Goal: Communication & Community: Answer question/provide support

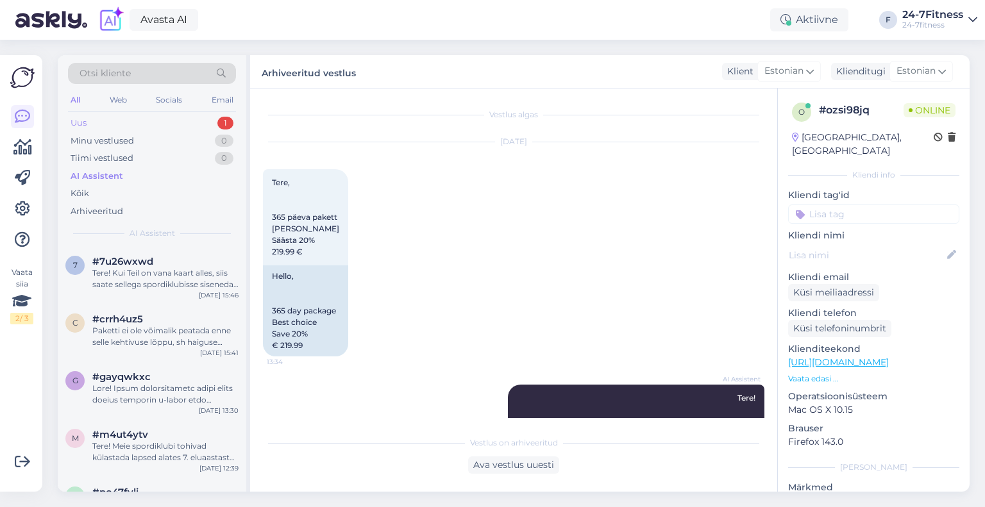
scroll to position [1732, 0]
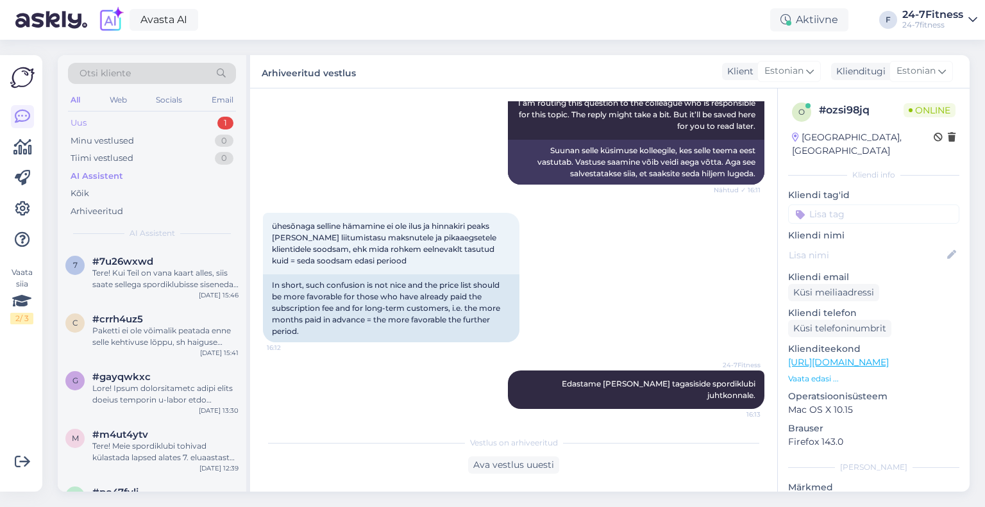
click at [157, 121] on div "Uus 1" at bounding box center [152, 123] width 168 height 18
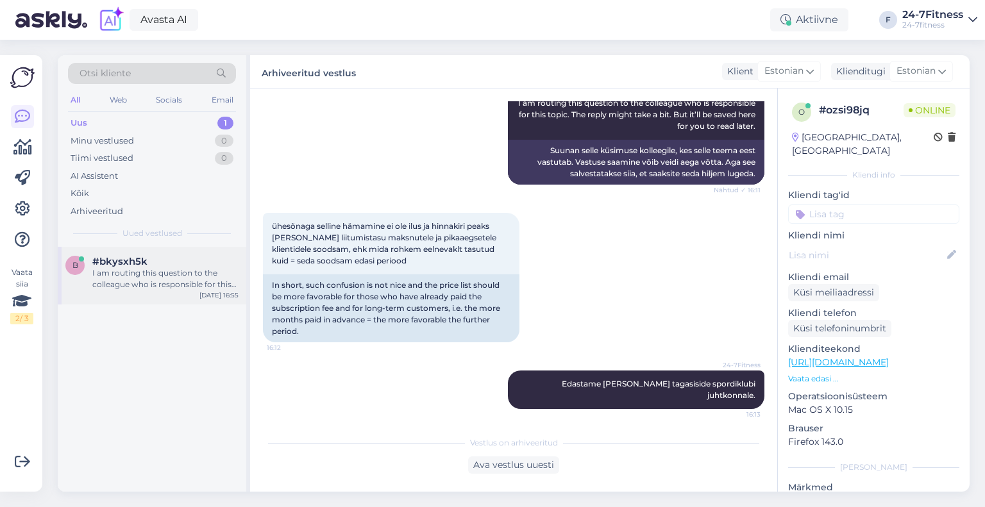
click at [169, 279] on div "I am routing this question to the colleague who is responsible for this topic. …" at bounding box center [165, 278] width 146 height 23
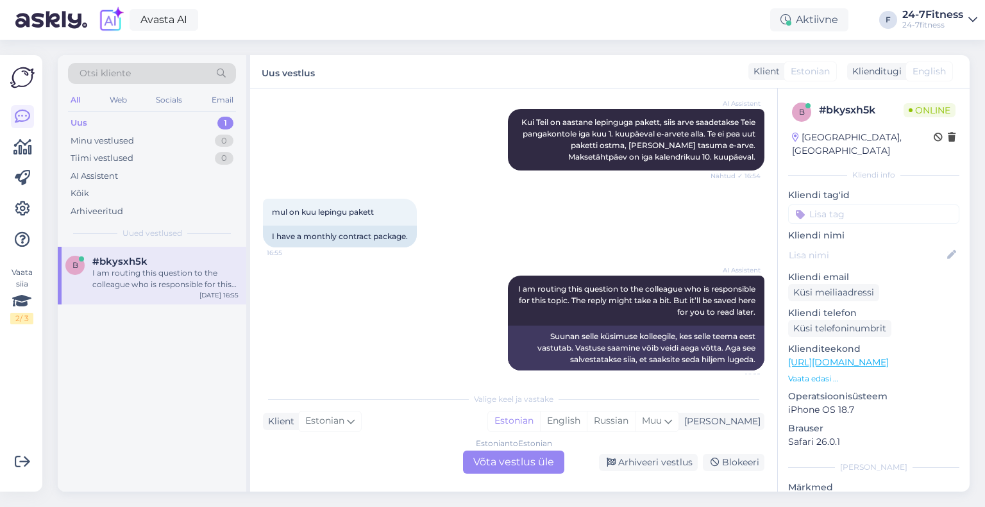
scroll to position [406, 0]
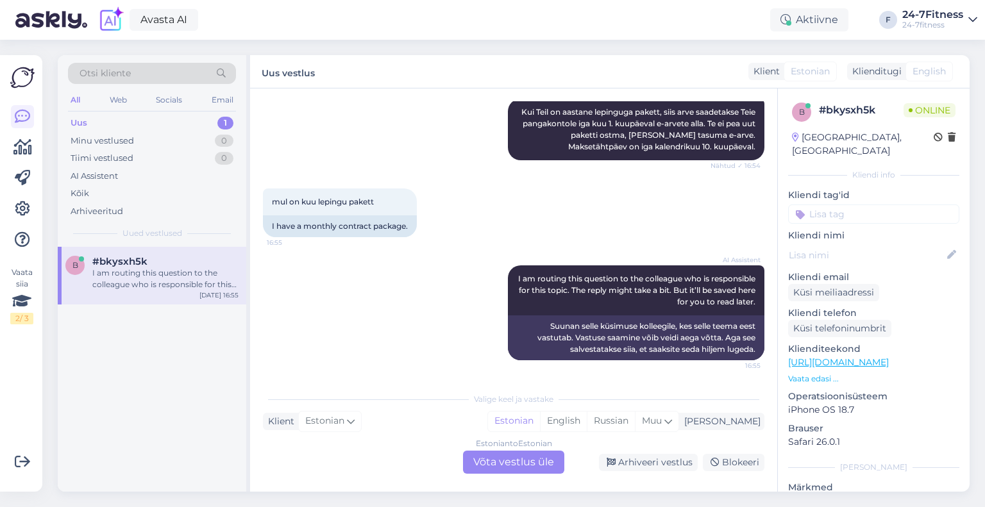
click at [515, 465] on div "Estonian to Estonian Võta vestlus üle" at bounding box center [513, 462] width 101 height 23
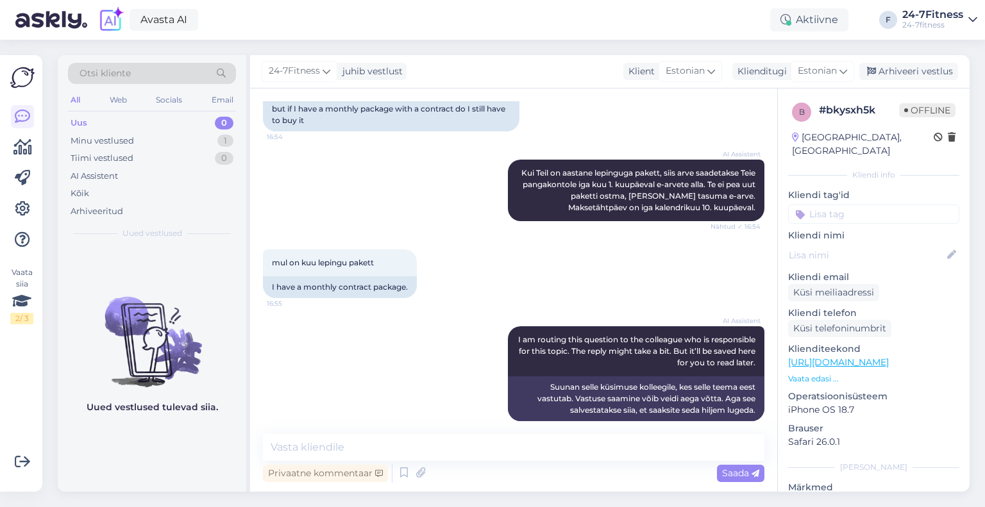
scroll to position [358, 0]
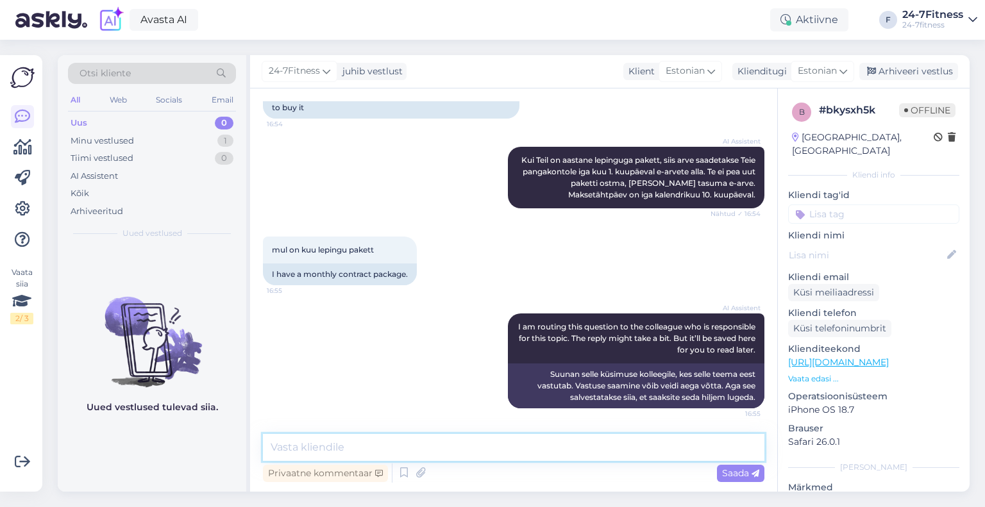
click at [423, 445] on textarea at bounding box center [513, 447] width 501 height 27
drag, startPoint x: 559, startPoint y: 445, endPoint x: 509, endPoint y: 445, distance: 50.0
click at [509, 445] on textarea "Palun saatke enda isikukood, et saaksime Teie profiili üle kontrollida." at bounding box center [513, 447] width 501 height 27
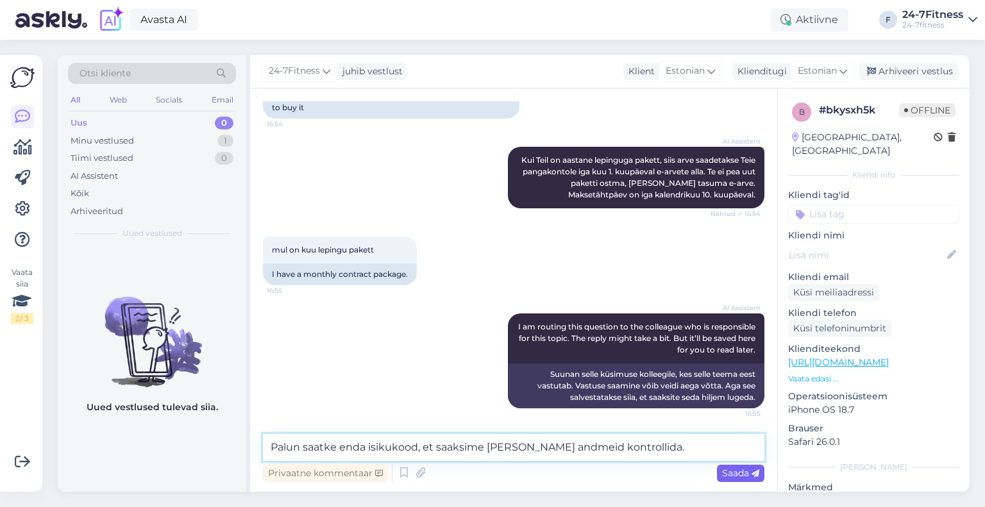
type textarea "Palun saatke enda isikukood, et saaksime [PERSON_NAME] andmeid kontrollida."
click at [731, 469] on span "Saada" at bounding box center [740, 473] width 37 height 12
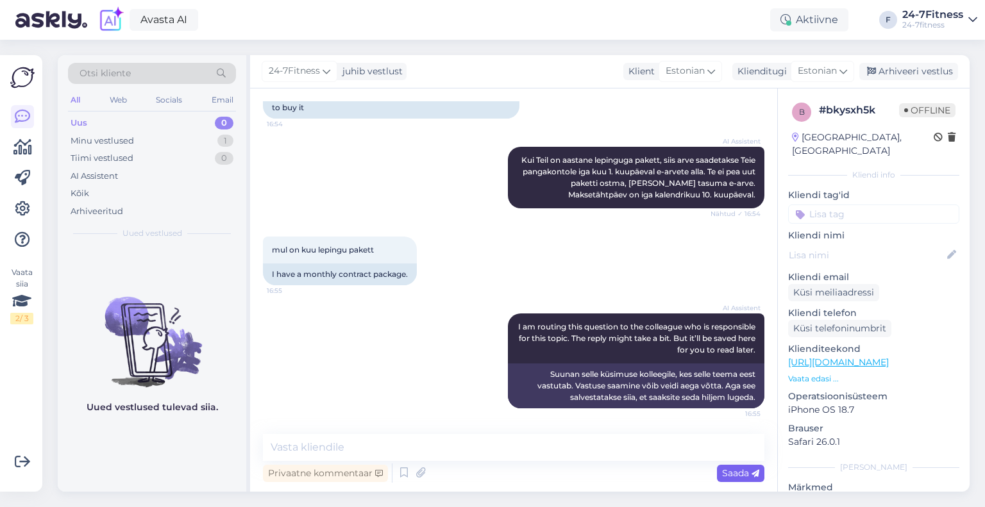
scroll to position [424, 0]
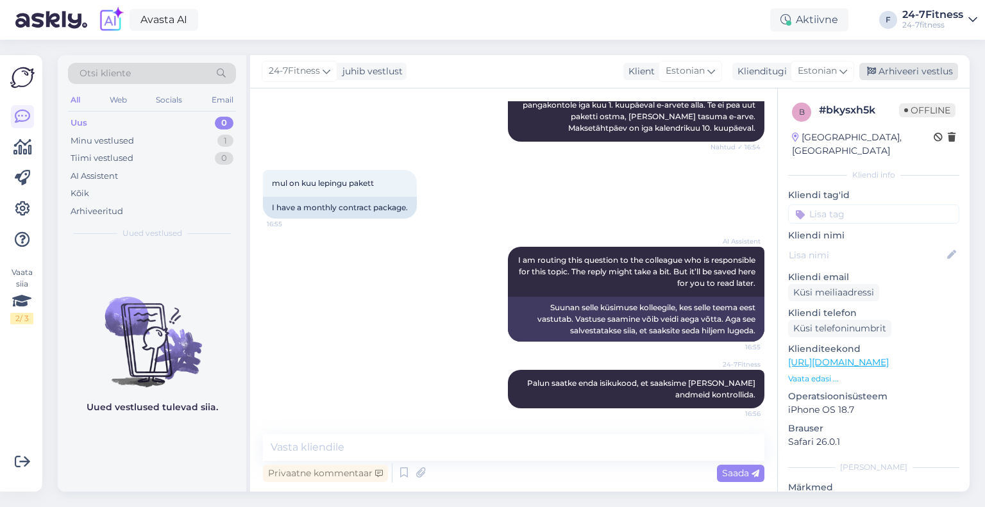
click at [906, 69] on div "Arhiveeri vestlus" at bounding box center [908, 71] width 99 height 17
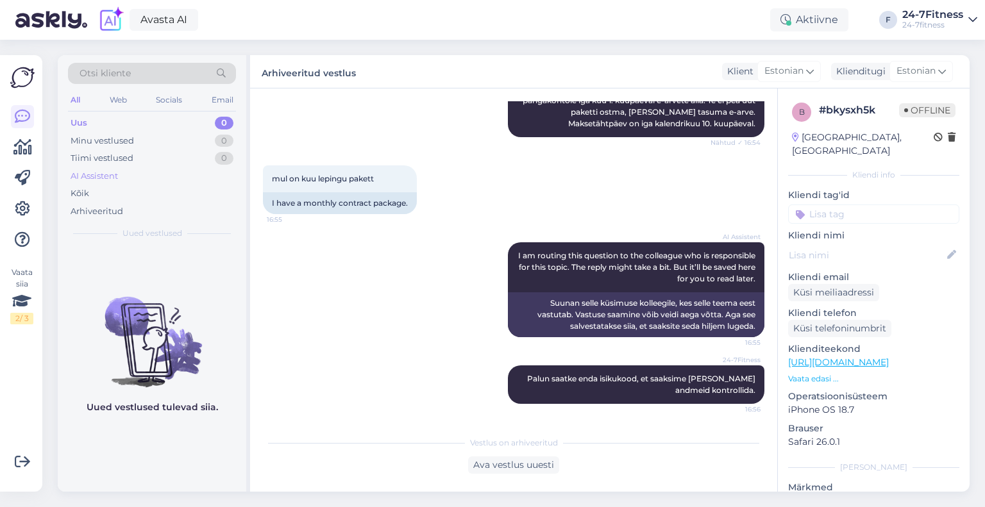
click at [78, 173] on div "AI Assistent" at bounding box center [94, 176] width 47 height 13
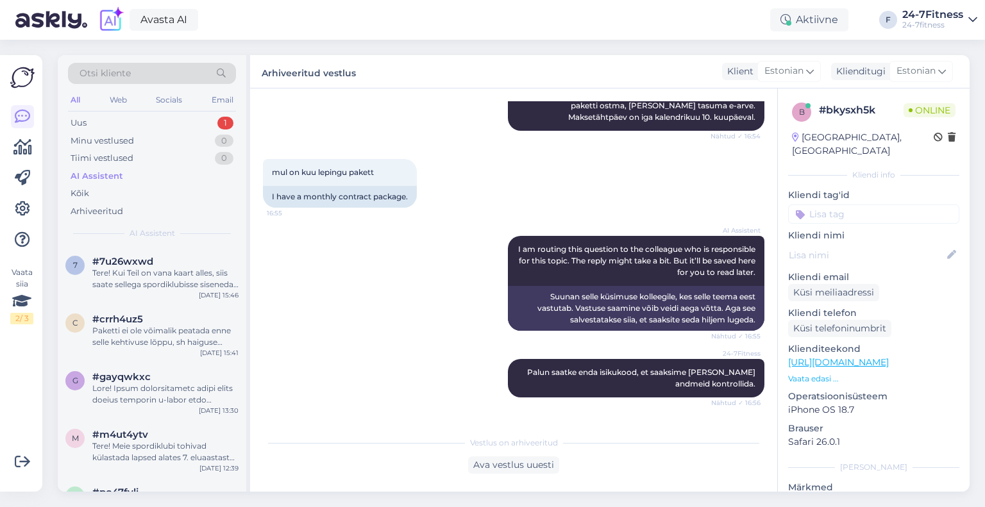
scroll to position [585, 0]
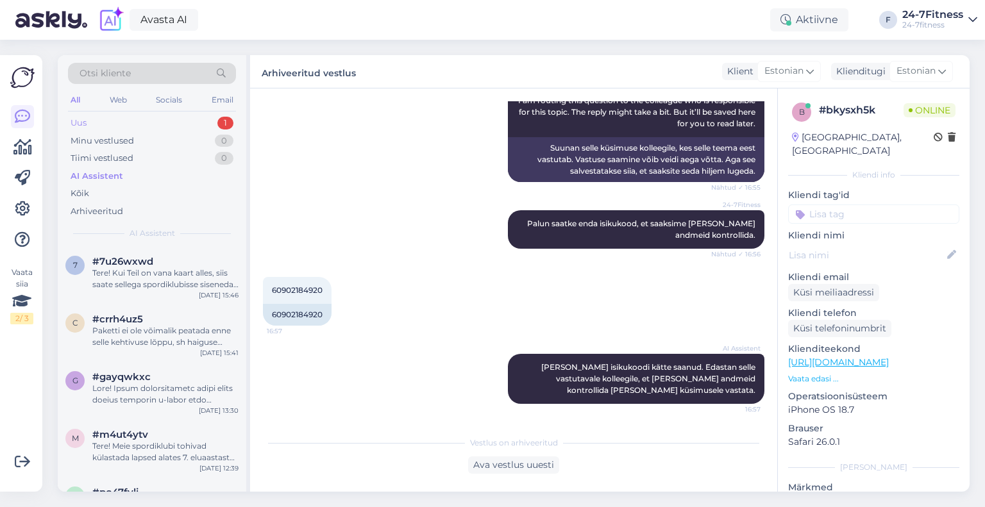
click at [149, 122] on div "Uus 1" at bounding box center [152, 123] width 168 height 18
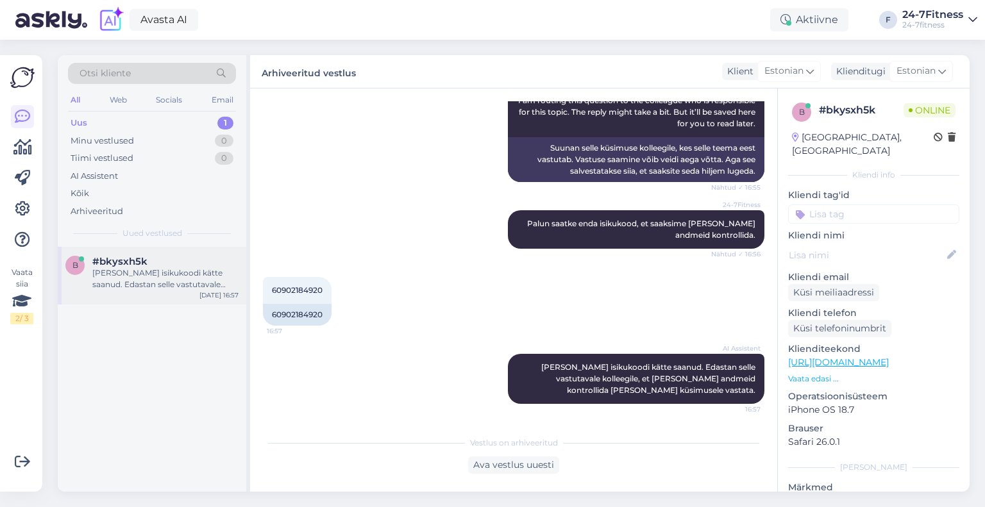
click at [149, 279] on div "[PERSON_NAME] isikukoodi kätte saanud. Edastan selle vastutavale kolleegile, et…" at bounding box center [165, 278] width 146 height 23
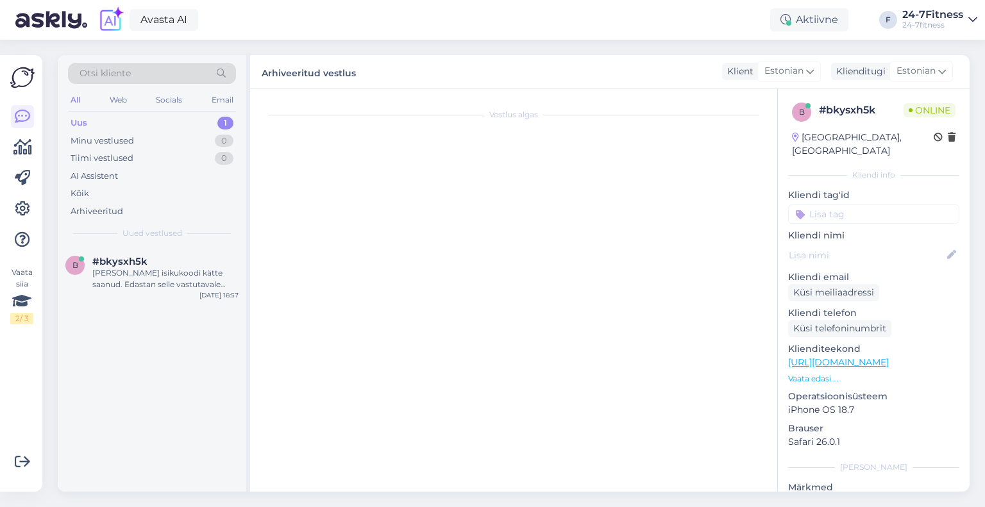
scroll to position [628, 0]
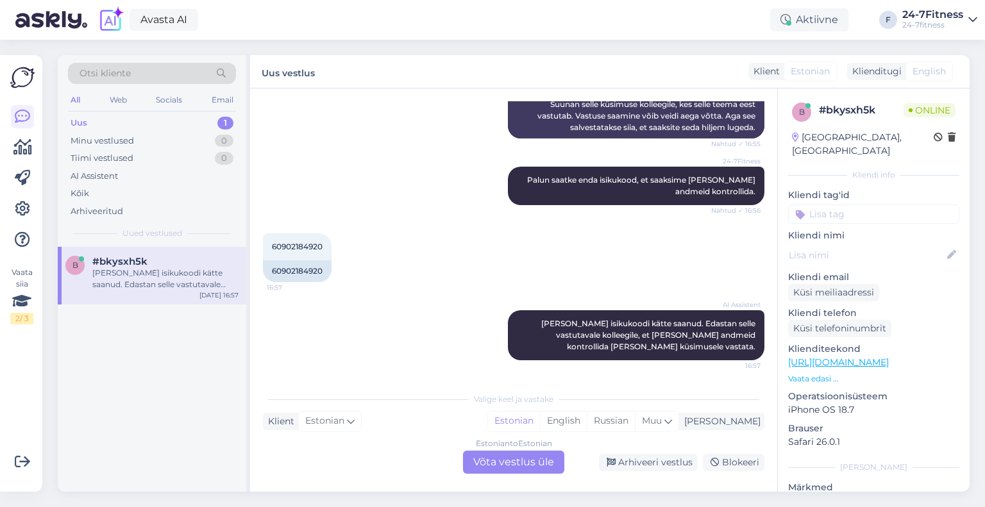
click at [511, 458] on div "Estonian to Estonian Võta vestlus üle" at bounding box center [513, 462] width 101 height 23
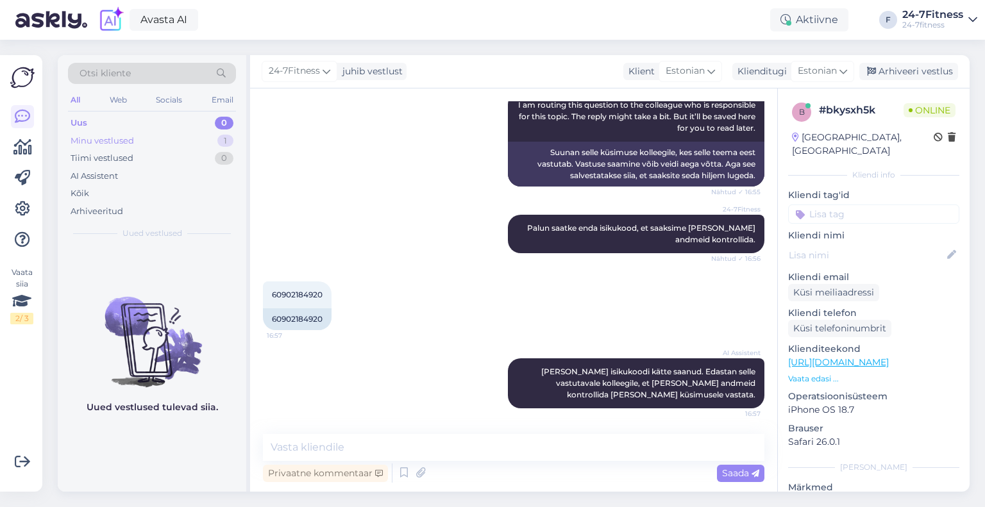
click at [160, 139] on div "Minu vestlused 1" at bounding box center [152, 141] width 168 height 18
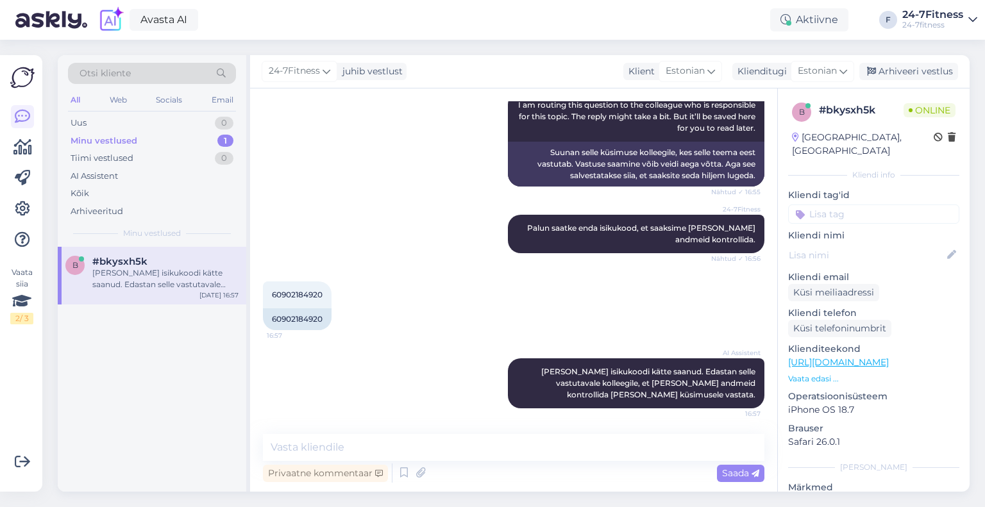
click at [179, 294] on div "b #bkysxh5k [PERSON_NAME] isikukoodi kätte saanud. Edastan selle vastutavale ko…" at bounding box center [152, 276] width 188 height 58
click at [303, 317] on div "60902184920" at bounding box center [297, 319] width 69 height 22
copy div "60902184920"
click at [442, 441] on textarea at bounding box center [513, 447] width 501 height 27
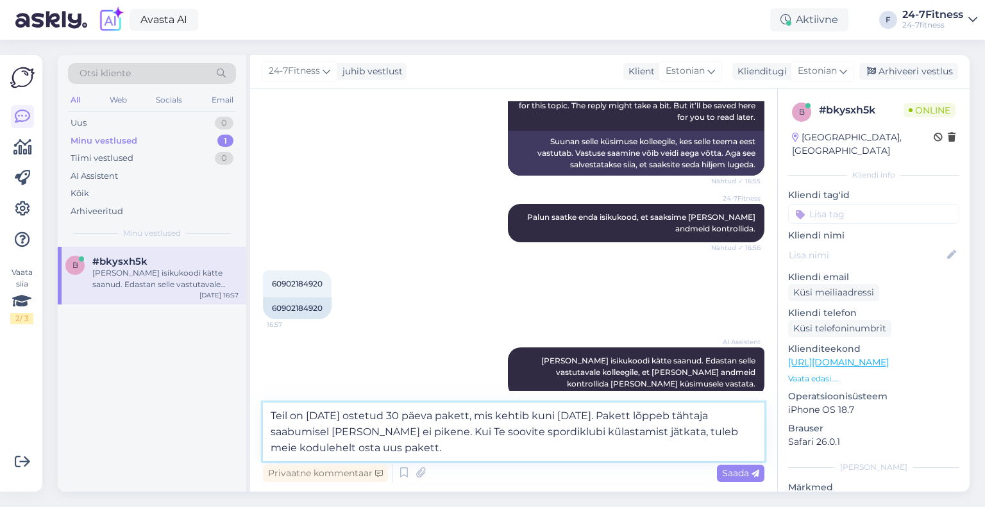
paste textarea "Uue paketi ostmiseks [PERSON_NAME] meie kodulehele [URL][DOMAIN_NAME] ja logige…"
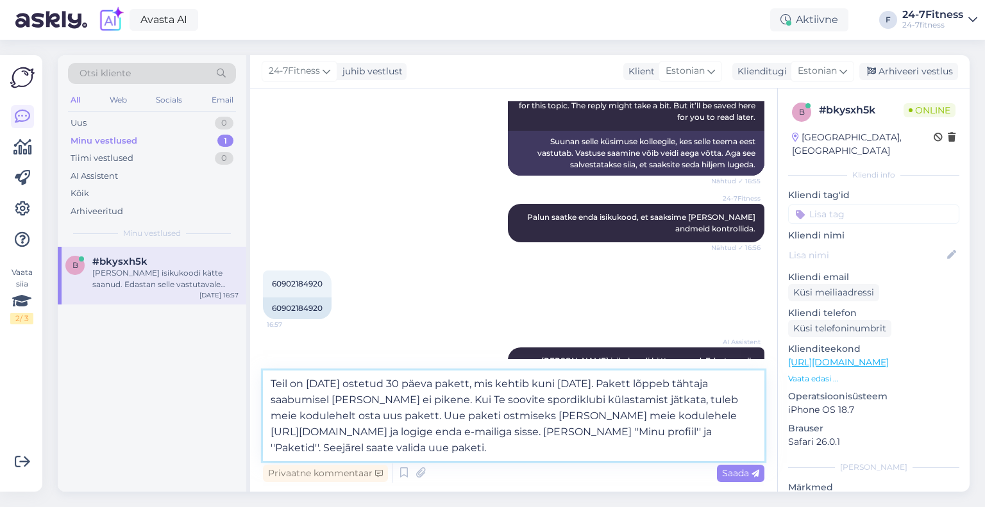
click at [538, 435] on textarea "Teil on [DATE] ostetud 30 päeva pakett, mis kehtib kuni [DATE]. Pakett lõppeb t…" at bounding box center [513, 415] width 501 height 90
paste textarea "[EMAIL_ADDRESS][DOMAIN_NAME]"
type textarea "Teil on [DATE] ostetud 30 päeva pakett, mis kehtib kuni [DATE]. Pakett lõppeb t…"
click at [735, 474] on span "Saada" at bounding box center [740, 473] width 37 height 12
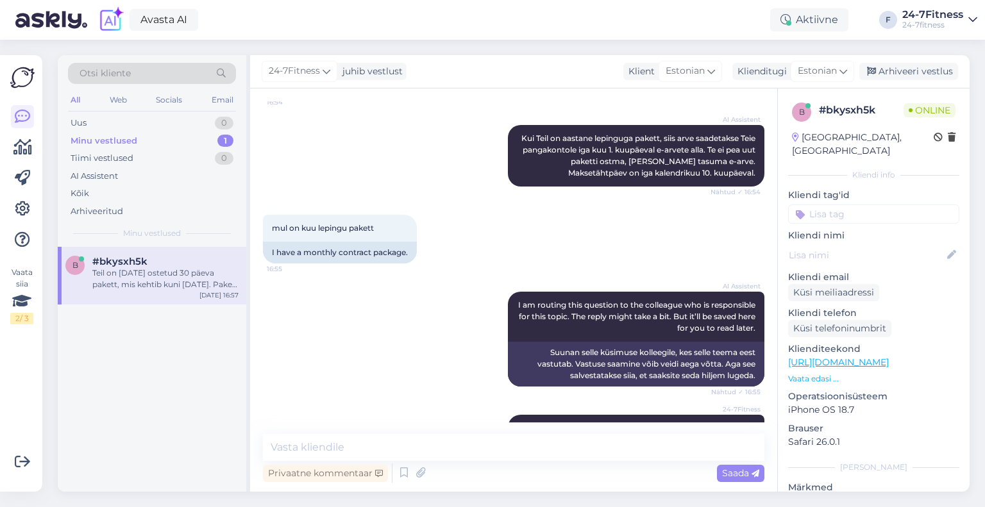
scroll to position [704, 0]
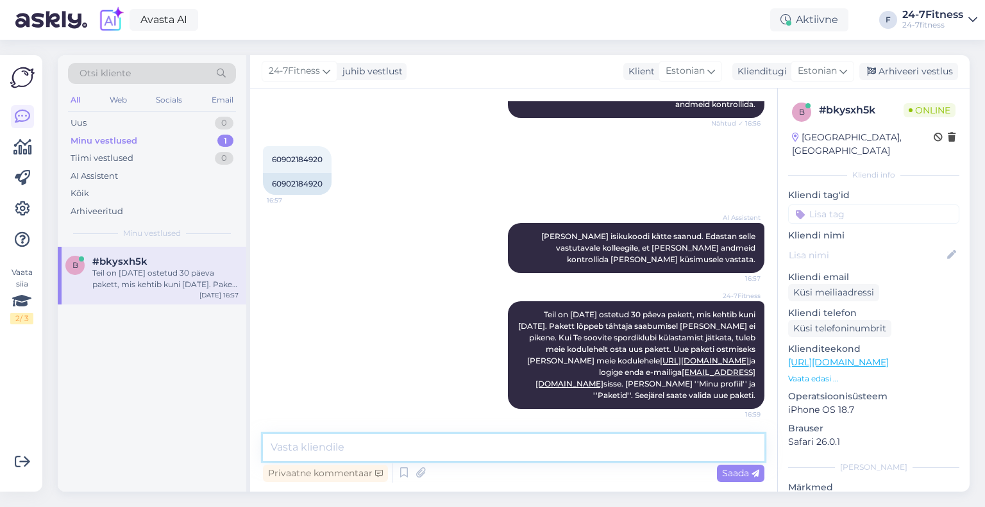
click at [518, 441] on textarea at bounding box center [513, 447] width 501 height 27
click at [909, 67] on div "Arhiveeri vestlus" at bounding box center [908, 71] width 99 height 17
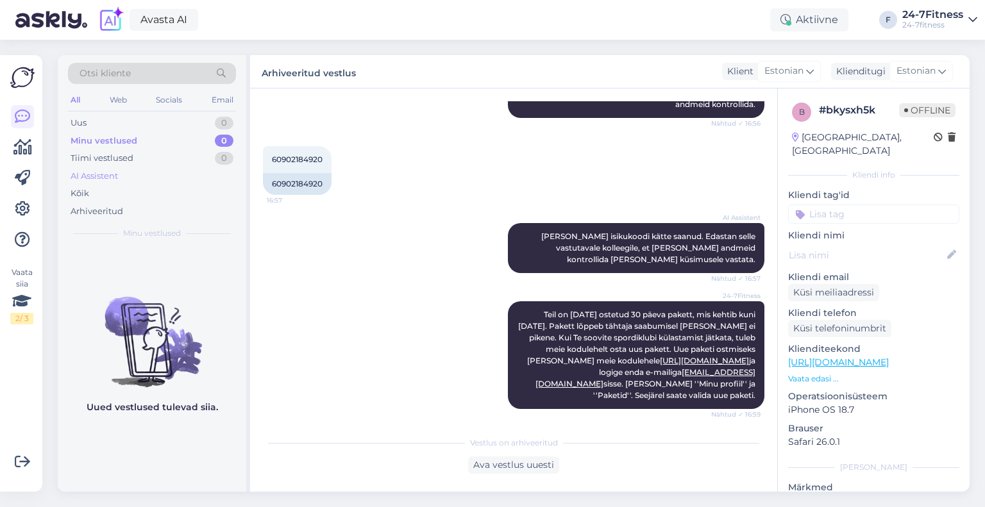
click at [100, 172] on div "AI Assistent" at bounding box center [94, 176] width 47 height 13
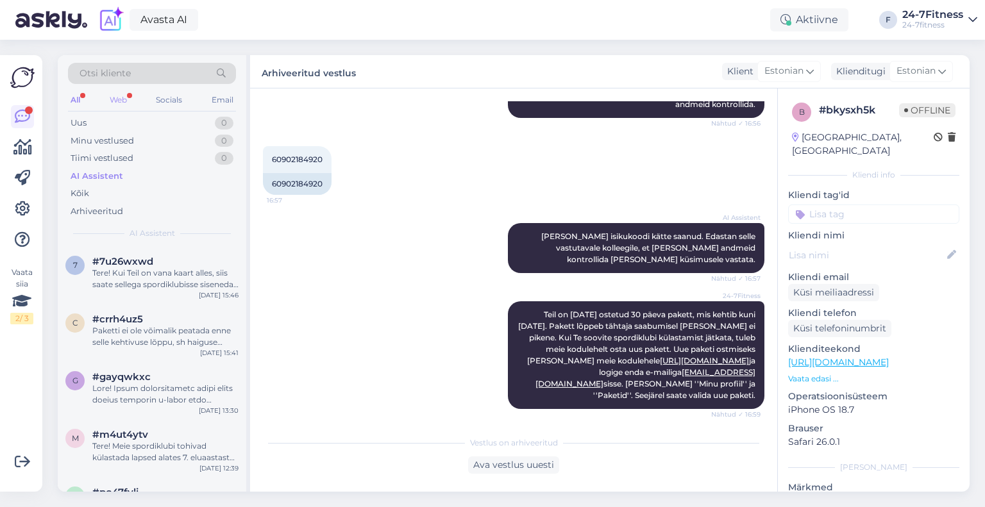
click at [118, 102] on div "Web" at bounding box center [118, 100] width 22 height 17
click at [172, 279] on div "kui ma ostan 20.99€ paketti miks ma pean maksma 35€" at bounding box center [165, 278] width 146 height 23
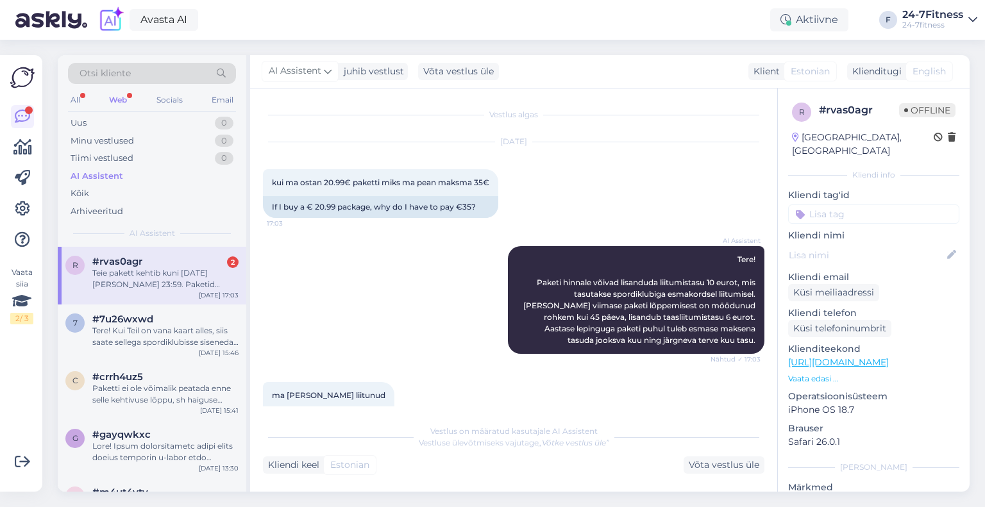
scroll to position [251, 0]
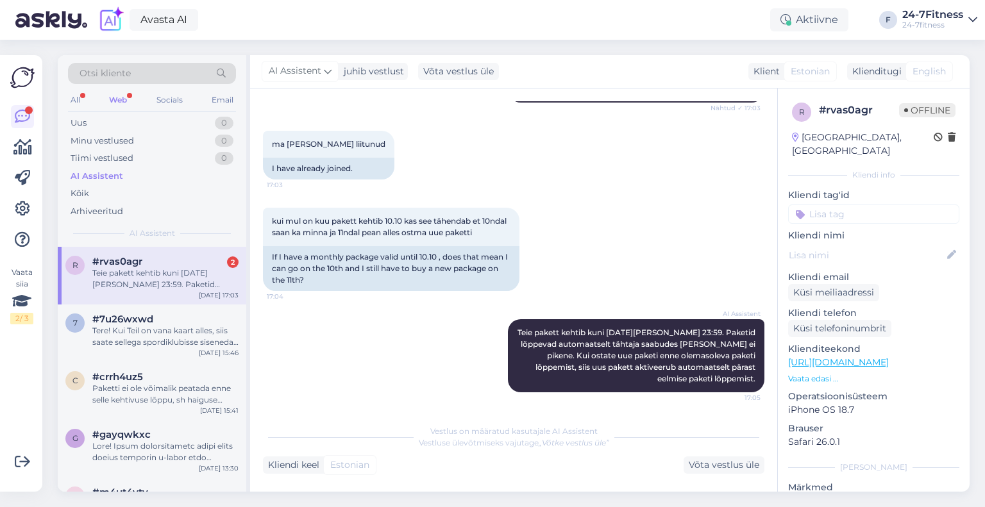
click at [167, 271] on div "Teie pakett kehtib kuni [DATE][PERSON_NAME] 23:59. Paketid lõppevad automaatsel…" at bounding box center [165, 278] width 146 height 23
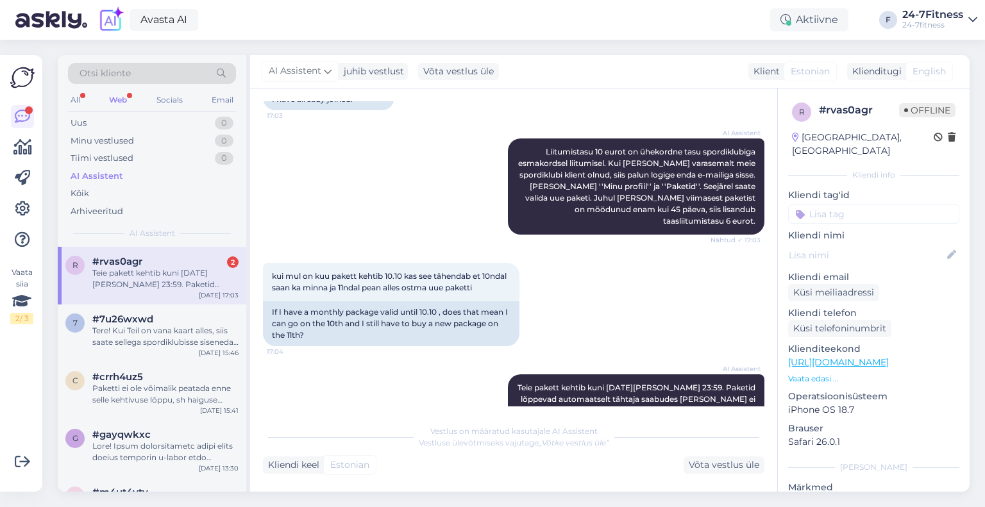
scroll to position [364, 0]
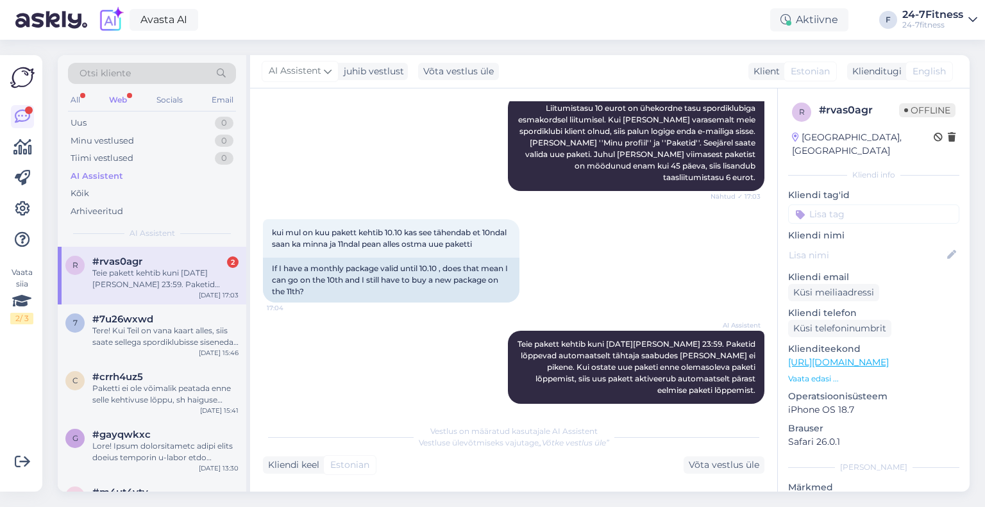
click at [146, 267] on div "Teie pakett kehtib kuni [DATE][PERSON_NAME] 23:59. Paketid lõppevad automaatsel…" at bounding box center [165, 278] width 146 height 23
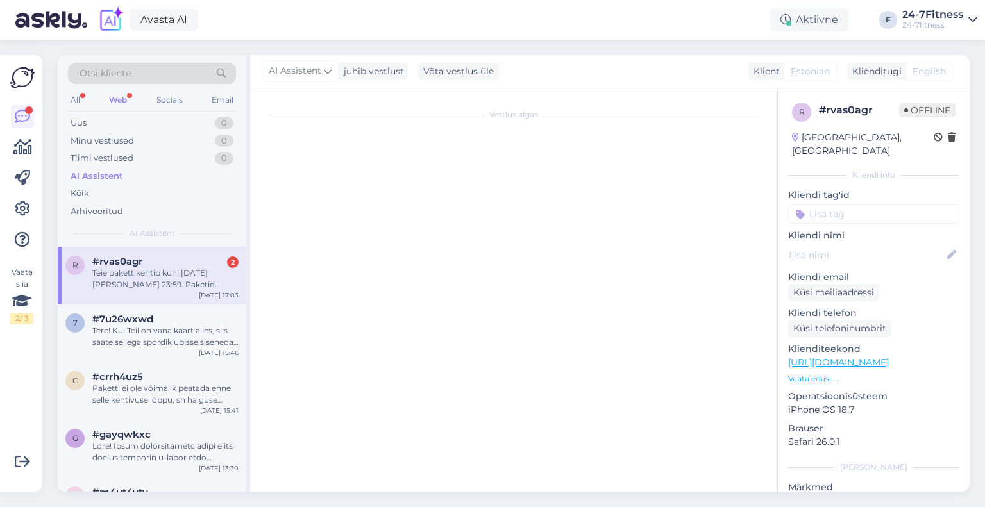
scroll to position [0, 0]
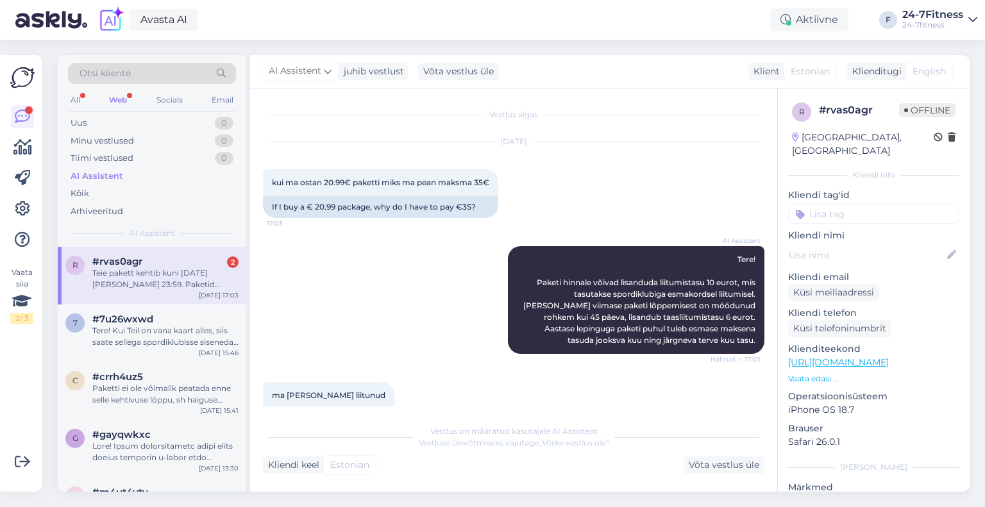
click at [126, 102] on div "Web" at bounding box center [117, 100] width 23 height 17
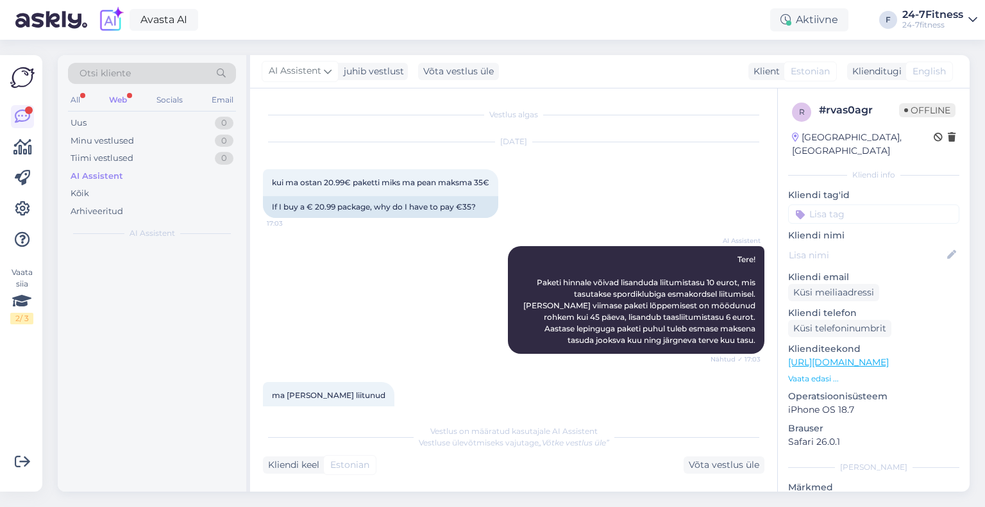
click at [169, 274] on div at bounding box center [152, 369] width 188 height 245
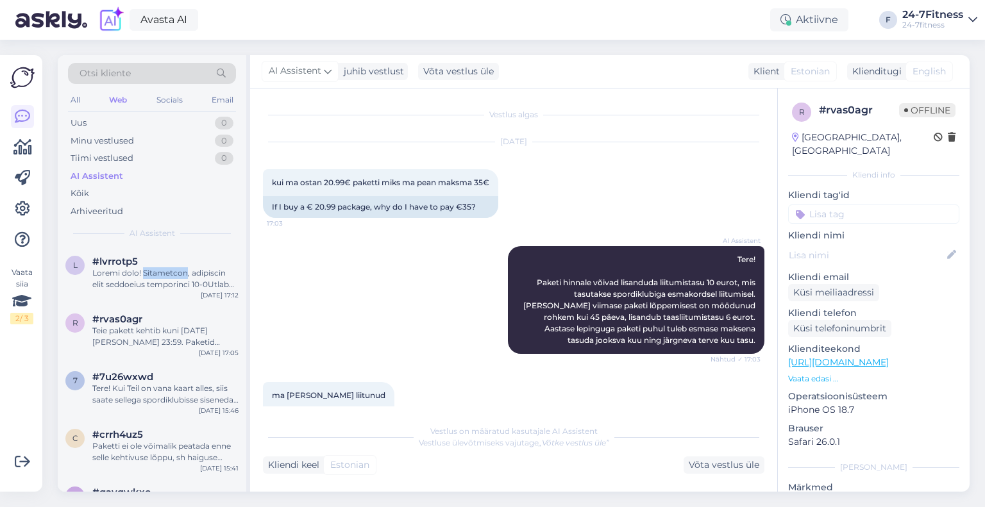
click at [169, 274] on div at bounding box center [165, 278] width 146 height 23
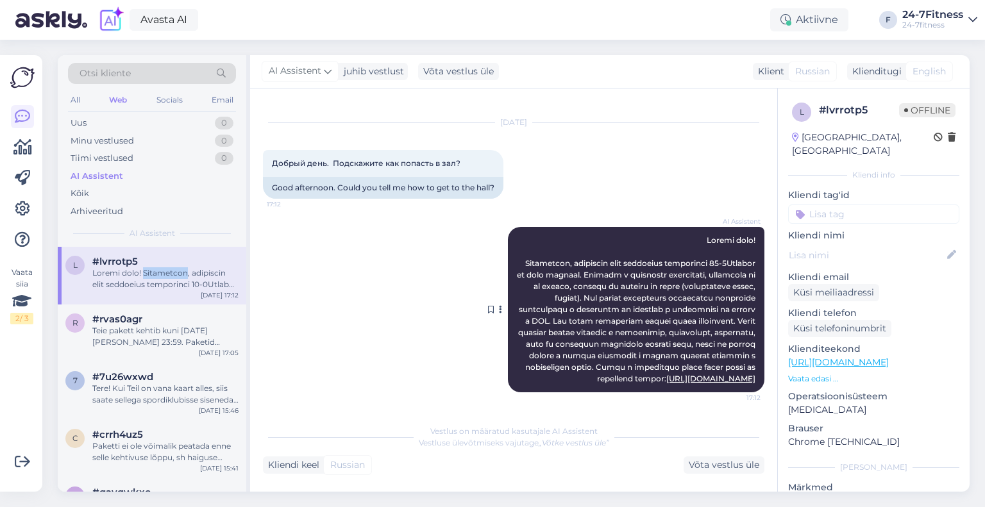
scroll to position [42, 0]
click at [155, 345] on div "Teie pakett kehtib kuni [DATE][PERSON_NAME] 23:59. Paketid lõppevad automaatsel…" at bounding box center [165, 336] width 146 height 23
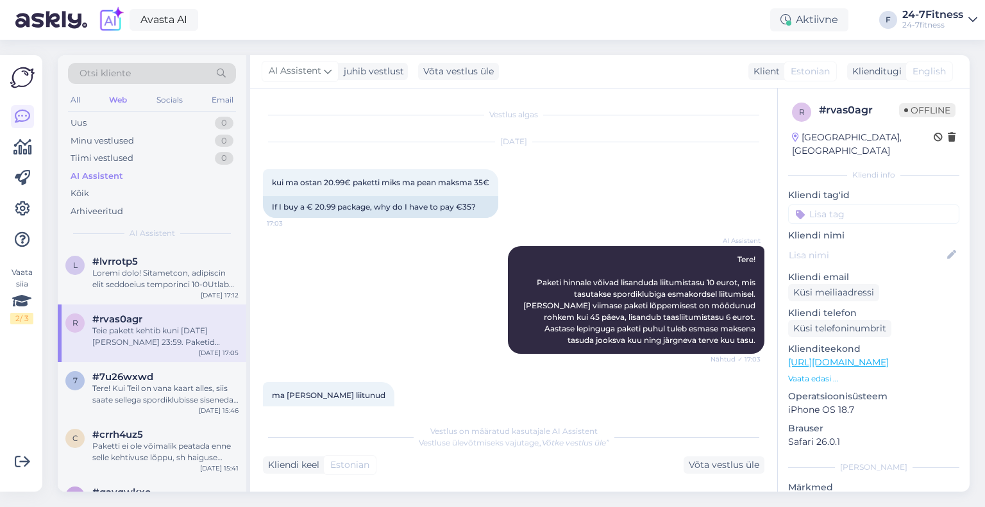
scroll to position [364, 0]
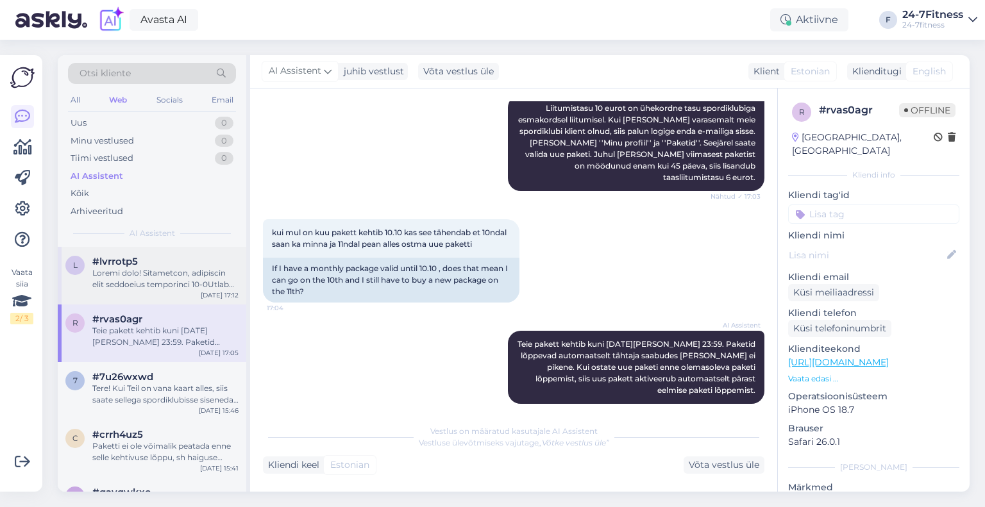
click at [171, 277] on div at bounding box center [165, 278] width 146 height 23
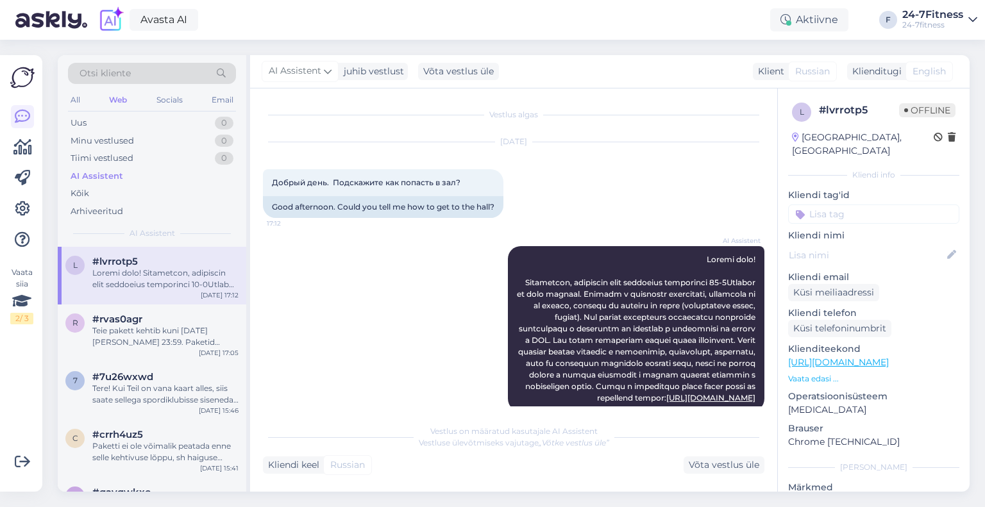
scroll to position [42, 0]
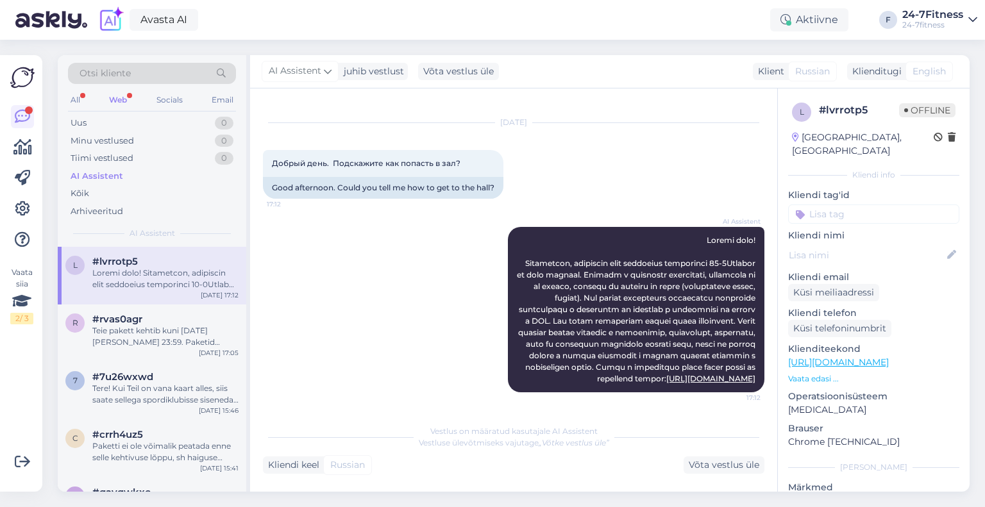
click at [118, 94] on div "Web" at bounding box center [117, 100] width 23 height 17
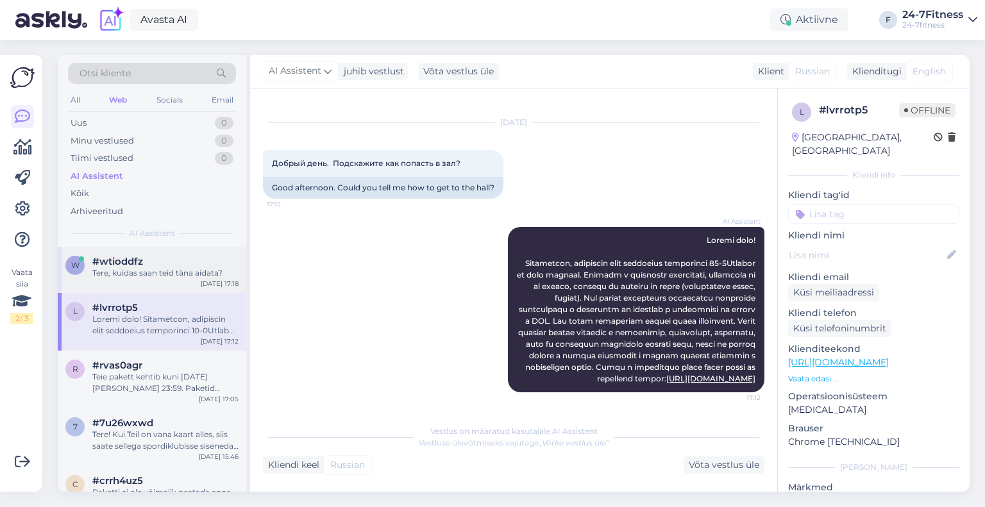
click at [158, 266] on div "#wtioddfz" at bounding box center [165, 262] width 146 height 12
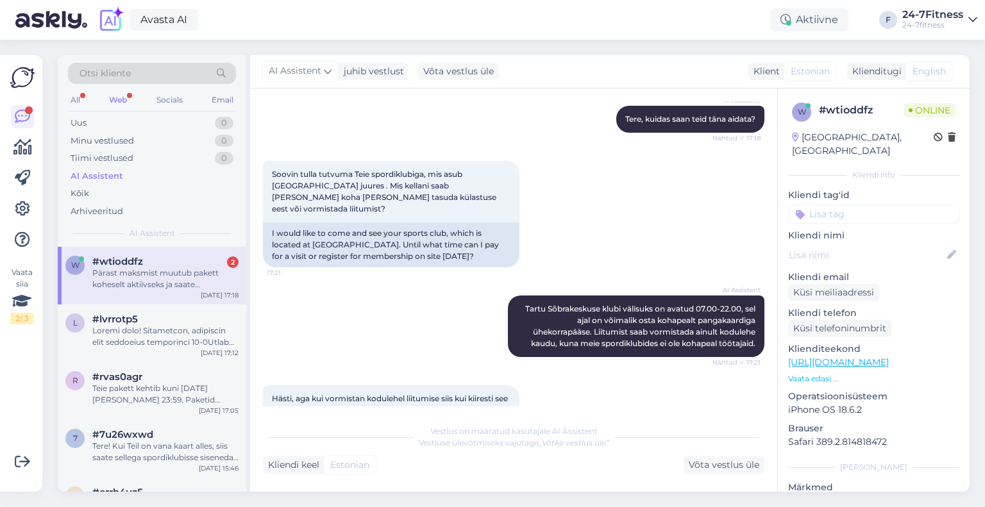
scroll to position [132, 0]
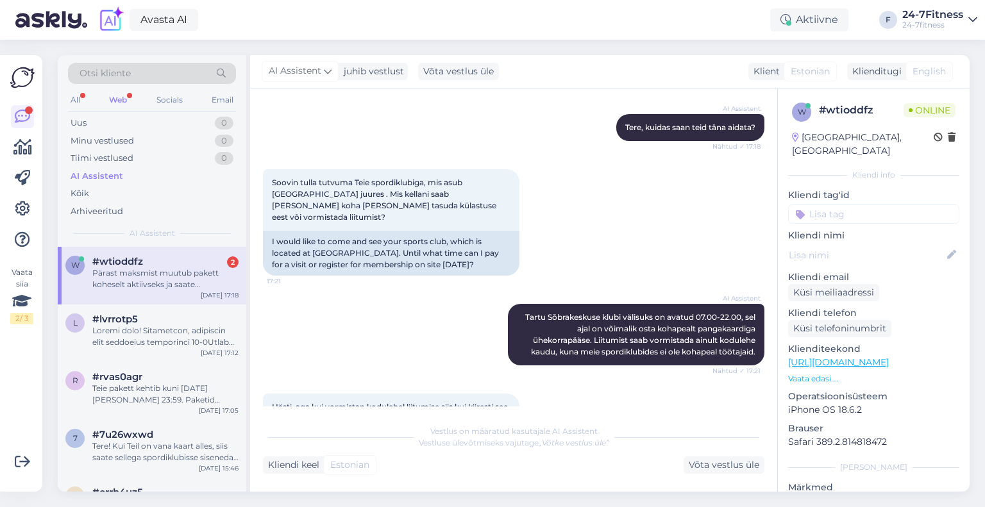
click at [138, 271] on div "Pärast maksmist muutub pakett koheselt aktiivseks ja saate spordiklubisse sisen…" at bounding box center [165, 278] width 146 height 23
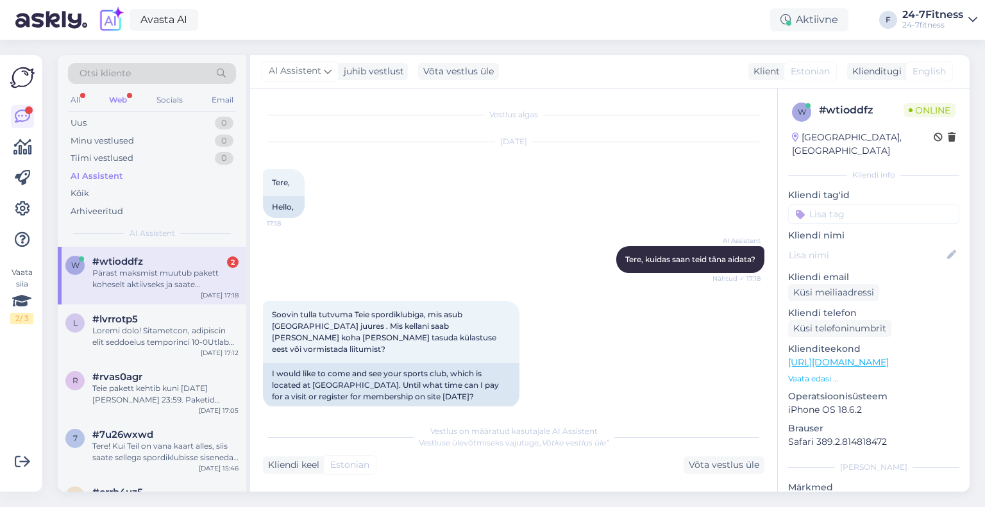
click at [120, 87] on div "Otsi kliente" at bounding box center [152, 77] width 168 height 29
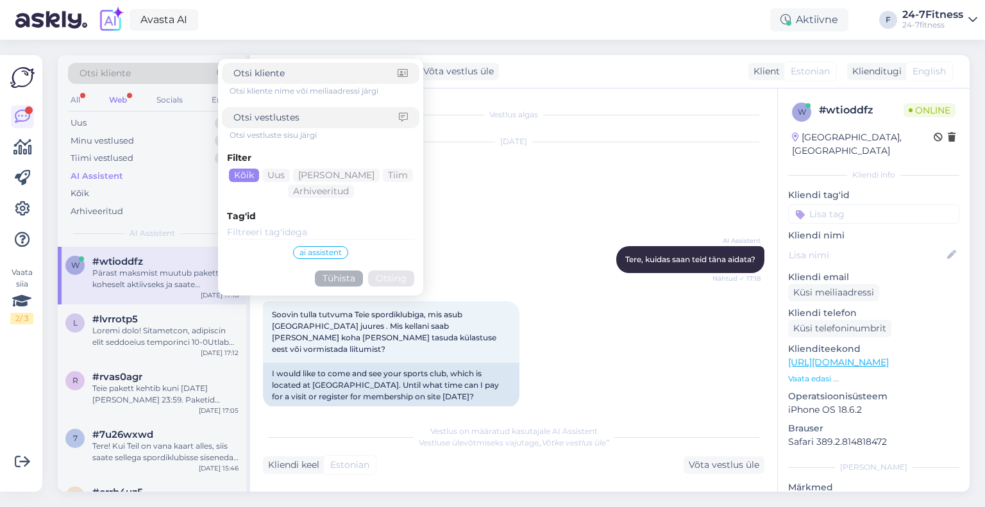
click at [119, 96] on div "Web" at bounding box center [117, 100] width 23 height 17
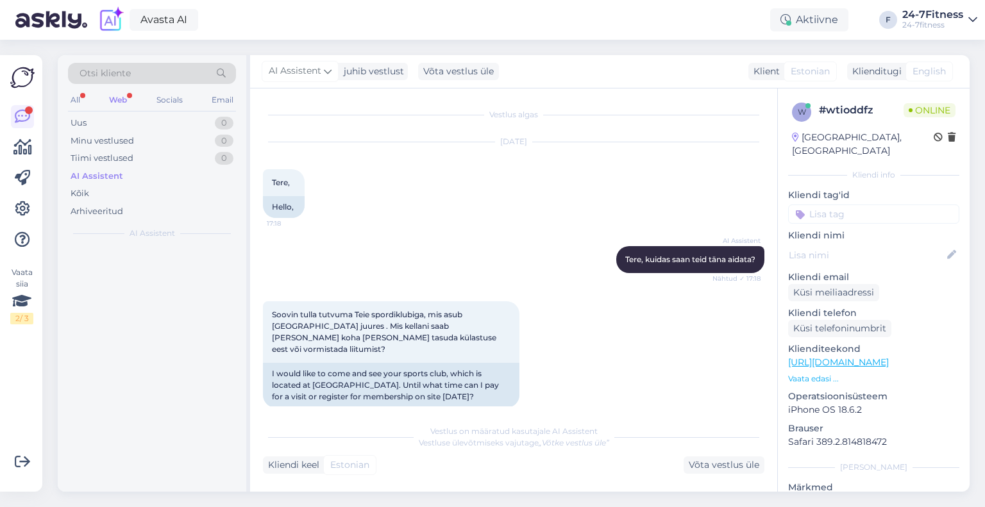
click at [117, 102] on div "Web" at bounding box center [117, 100] width 23 height 17
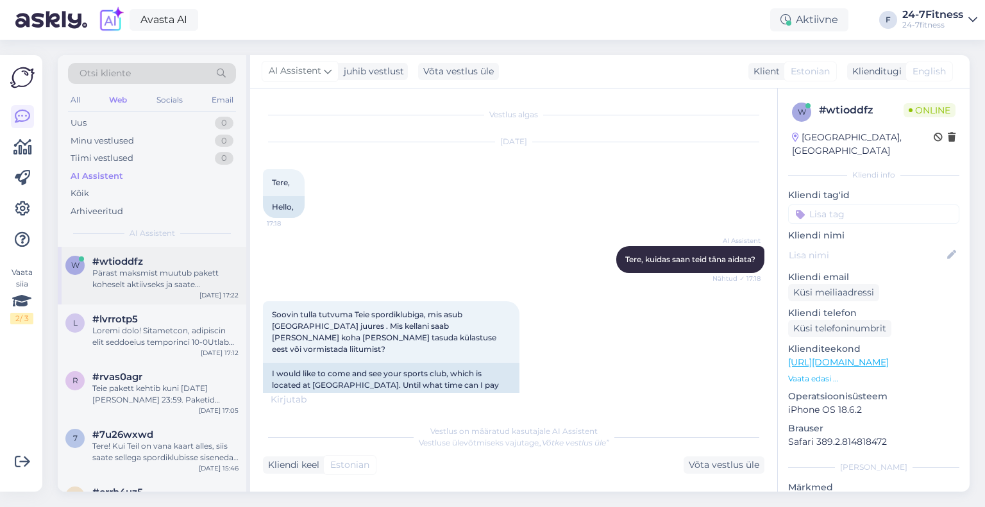
click at [131, 256] on span "#wtioddfz" at bounding box center [117, 262] width 51 height 12
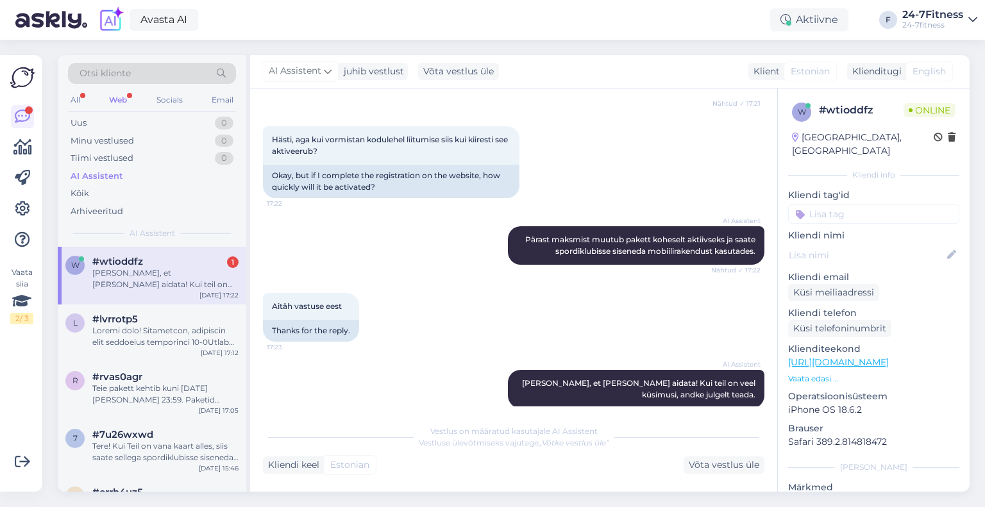
scroll to position [403, 0]
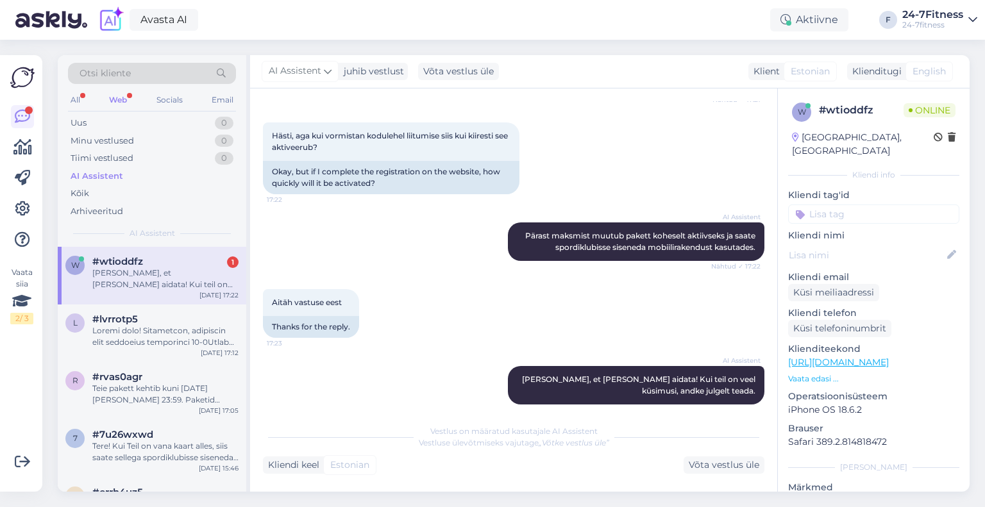
click at [142, 292] on div "w #wtioddfz 1 Hea meel, et [PERSON_NAME] aidata! Kui teil on veel küsimusi, and…" at bounding box center [152, 276] width 188 height 58
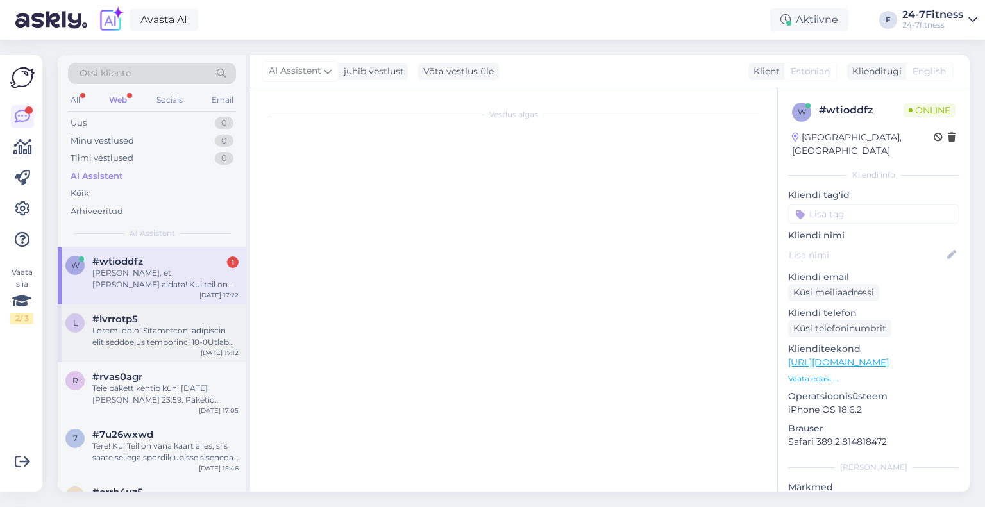
scroll to position [0, 0]
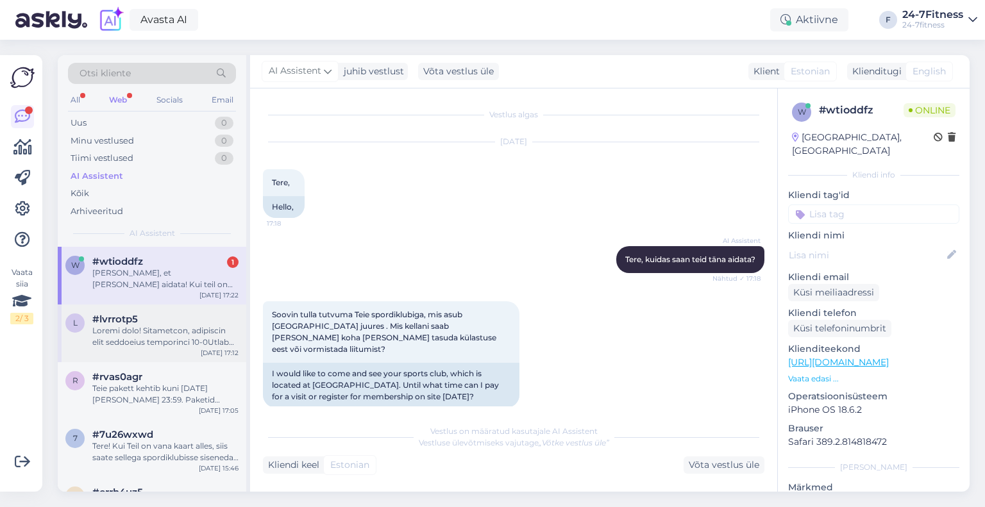
click at [142, 325] on div at bounding box center [165, 336] width 146 height 23
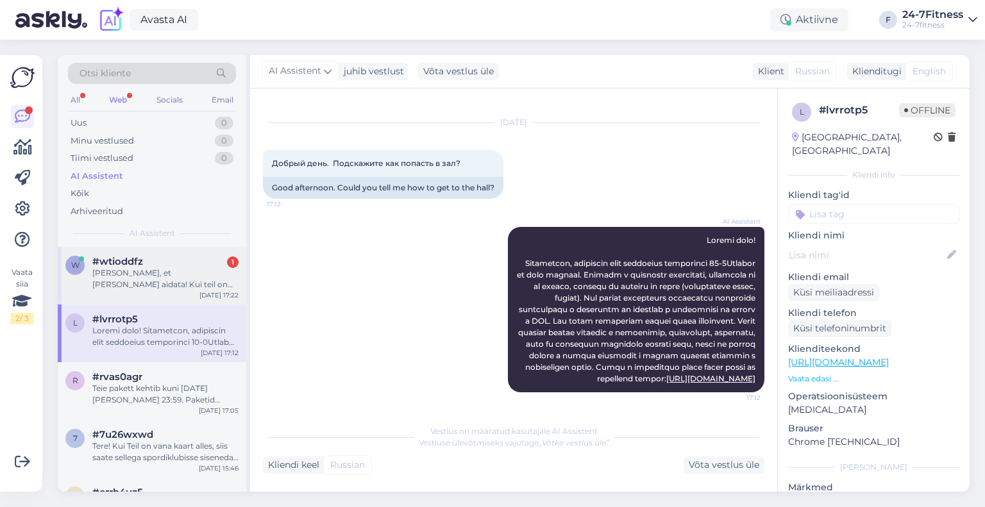
click at [143, 279] on div "[PERSON_NAME], et [PERSON_NAME] aidata! Kui teil on veel küsimusi, andke julgel…" at bounding box center [165, 278] width 146 height 23
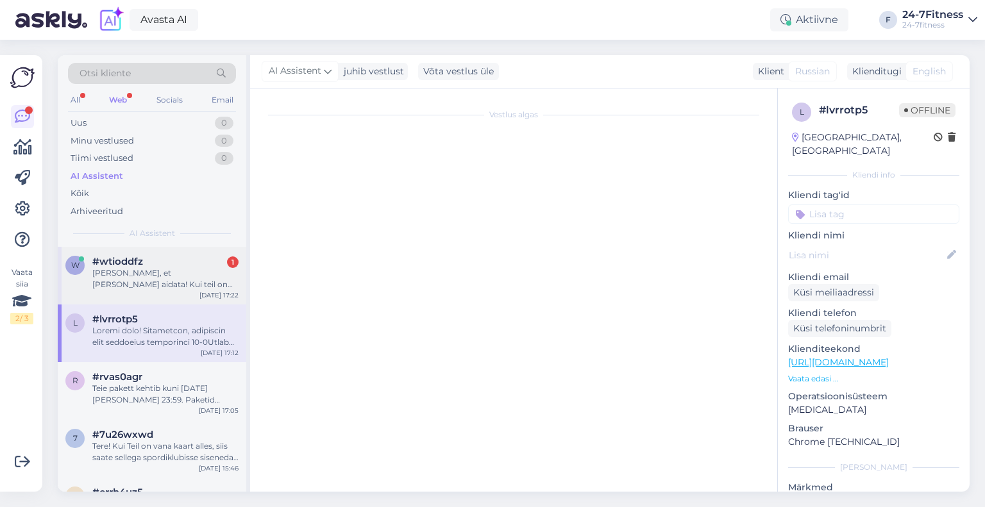
scroll to position [404, 0]
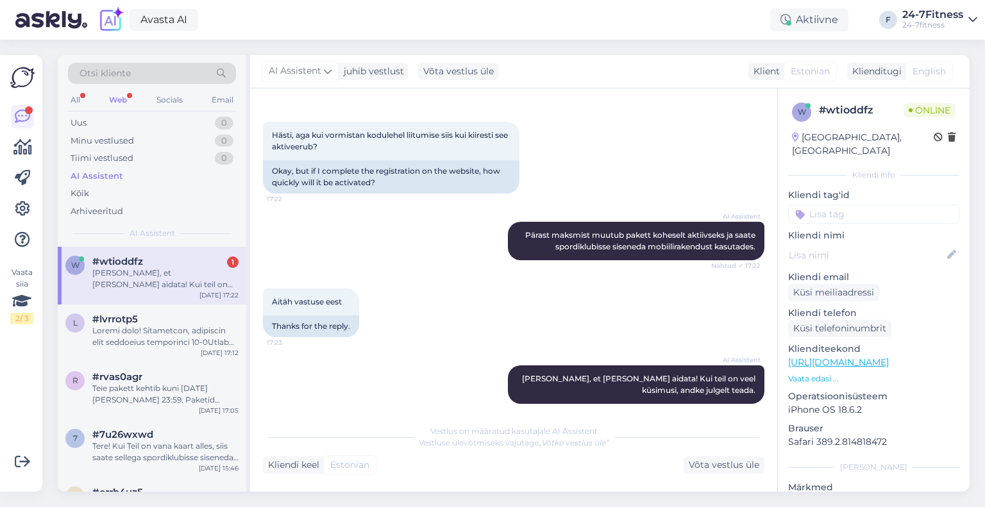
click at [124, 93] on div "Web" at bounding box center [117, 100] width 23 height 17
click at [136, 281] on div "[PERSON_NAME], et [PERSON_NAME] aidata! Kui teil on veel küsimusi, andke julgel…" at bounding box center [165, 278] width 146 height 23
click at [154, 340] on div at bounding box center [165, 336] width 146 height 23
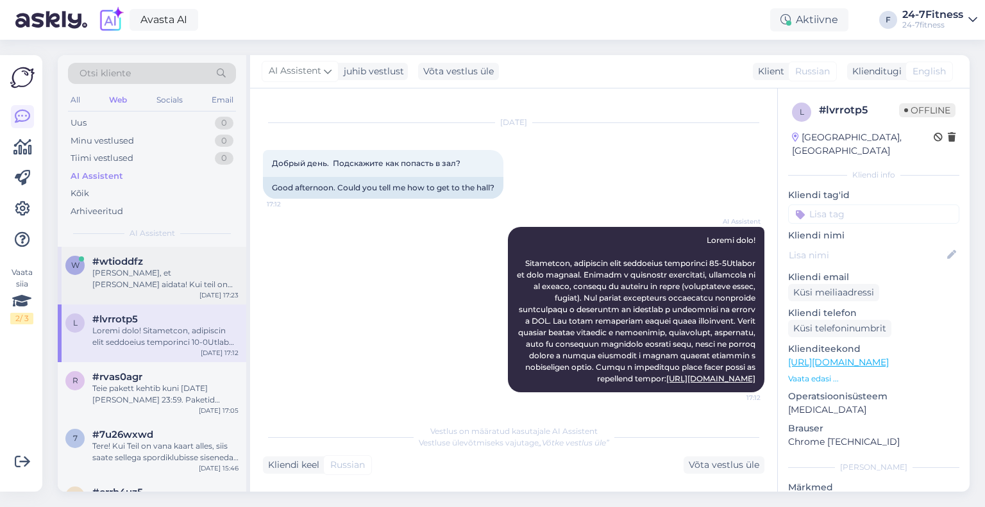
click at [154, 274] on div "[PERSON_NAME], et [PERSON_NAME] aidata! Kui teil on veel küsimusi, andke julgel…" at bounding box center [165, 278] width 146 height 23
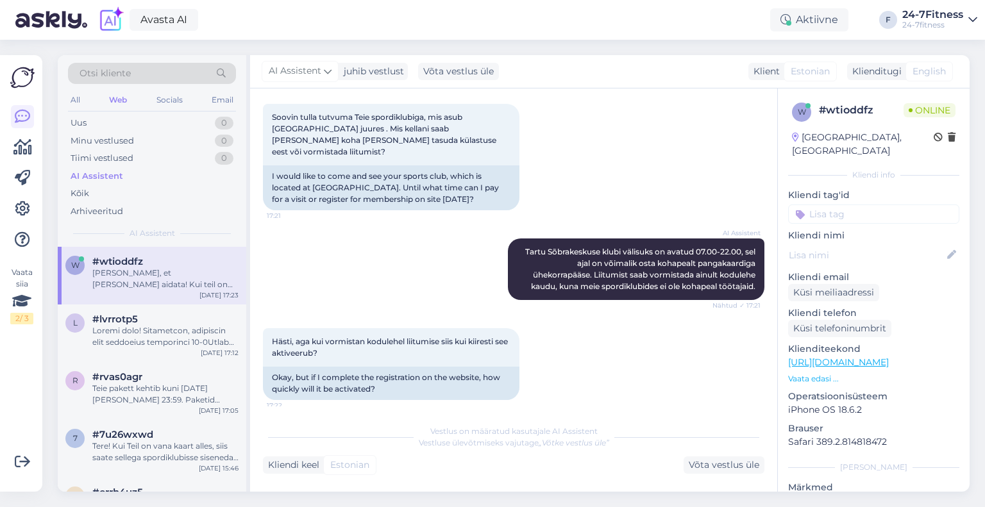
scroll to position [403, 0]
